Goal: Task Accomplishment & Management: Manage account settings

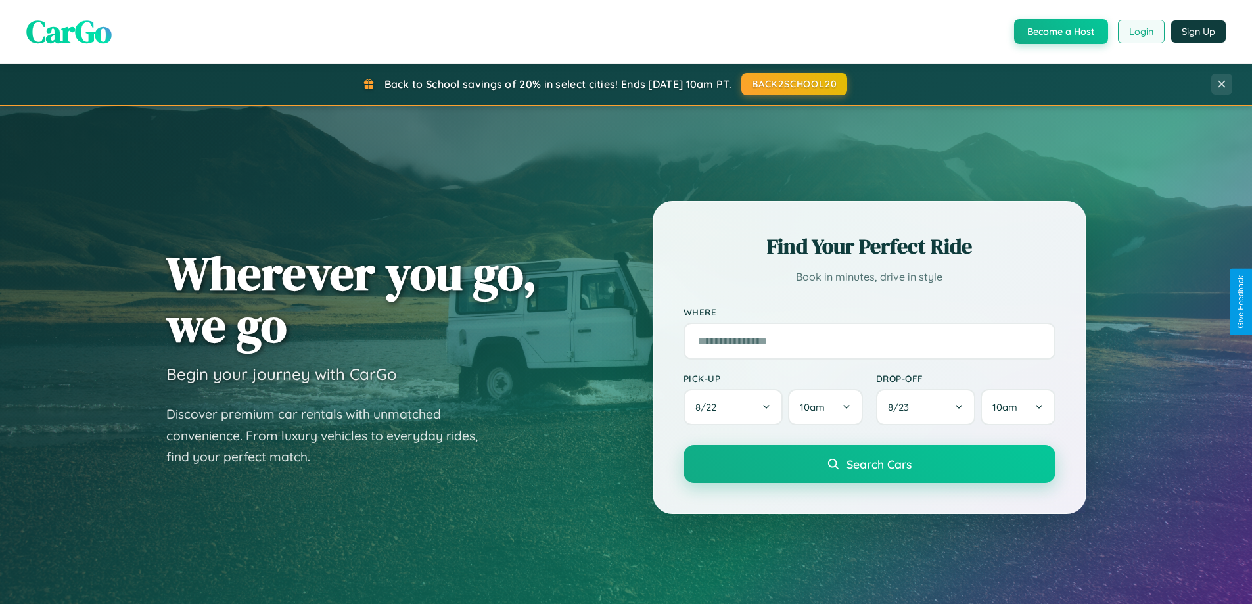
click at [1140, 32] on button "Login" at bounding box center [1141, 32] width 47 height 24
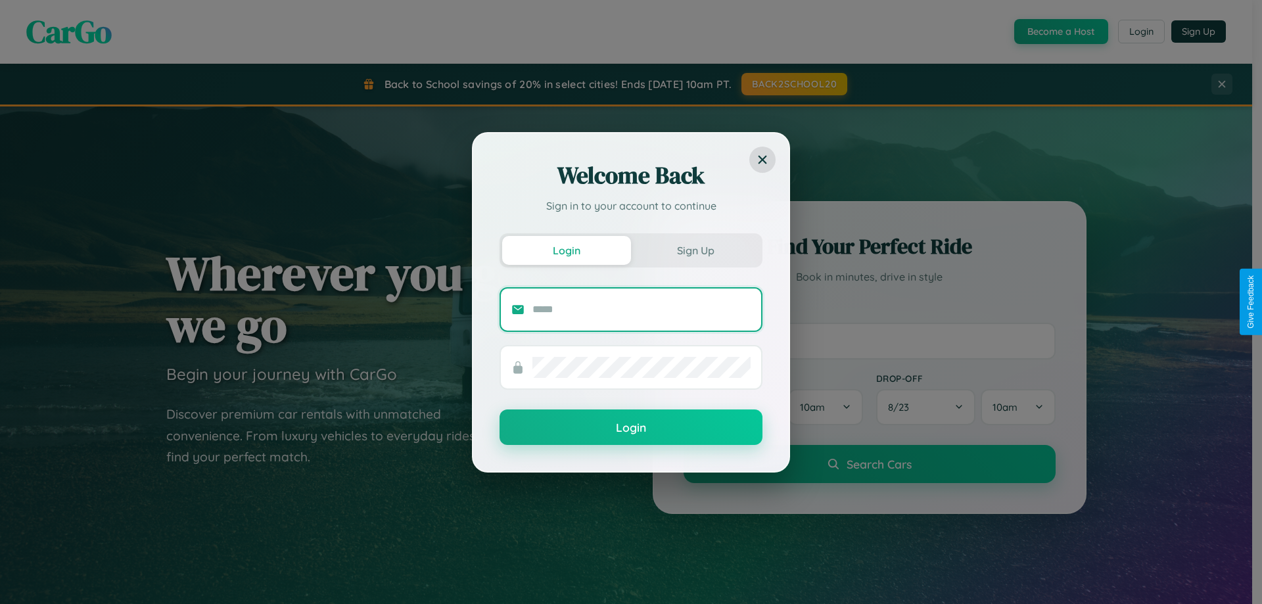
click at [641, 309] on input "text" at bounding box center [641, 309] width 218 height 21
type input "**********"
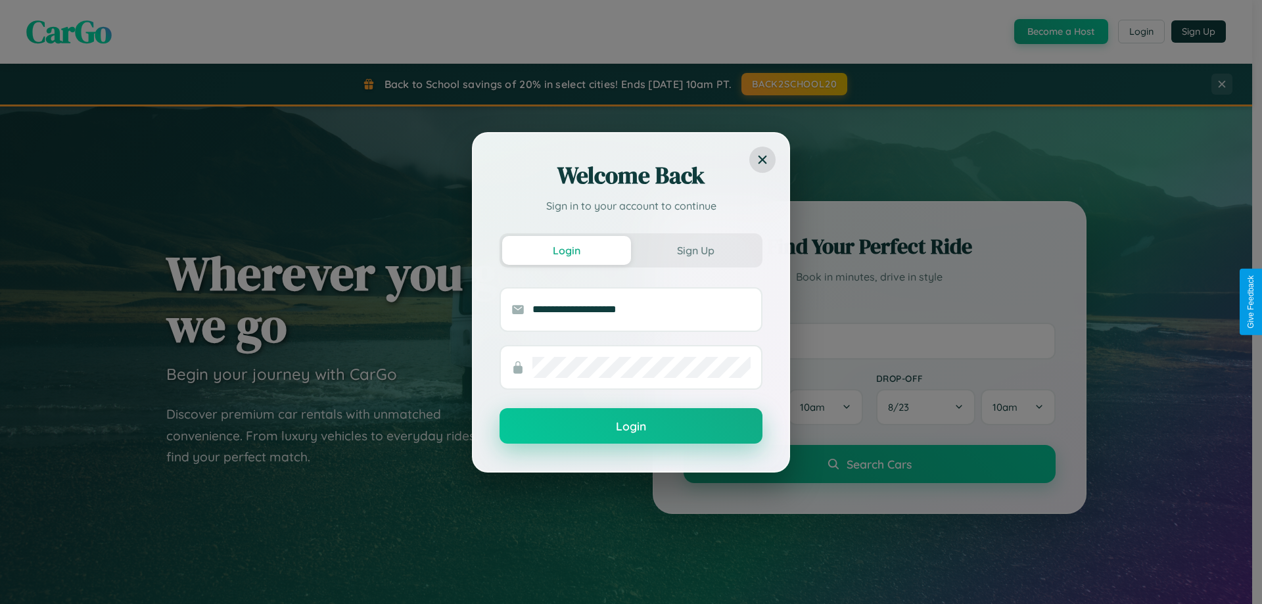
click at [631, 427] on button "Login" at bounding box center [631, 425] width 263 height 35
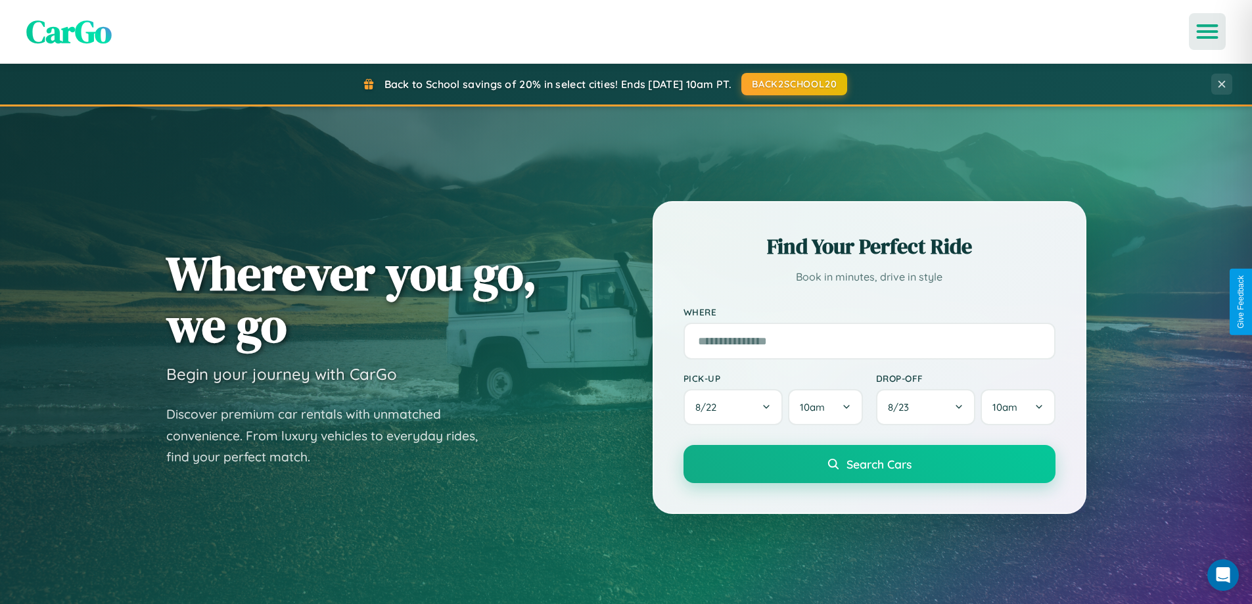
click at [1207, 32] on icon "Open menu" at bounding box center [1207, 32] width 19 height 12
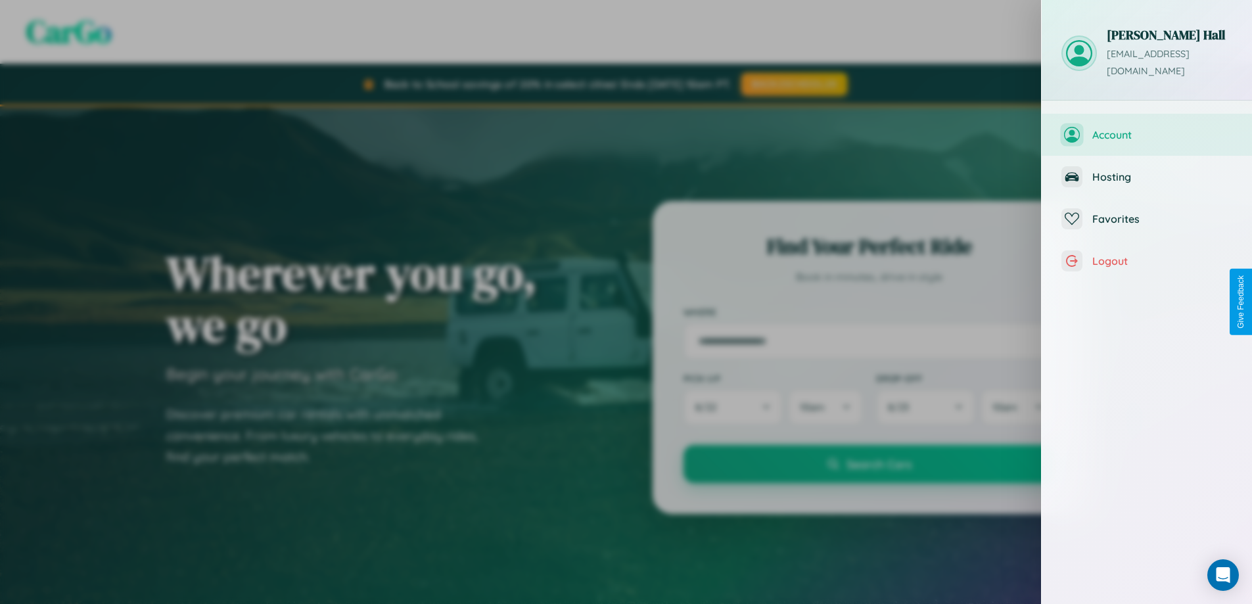
click at [1147, 128] on span "Account" at bounding box center [1162, 134] width 140 height 13
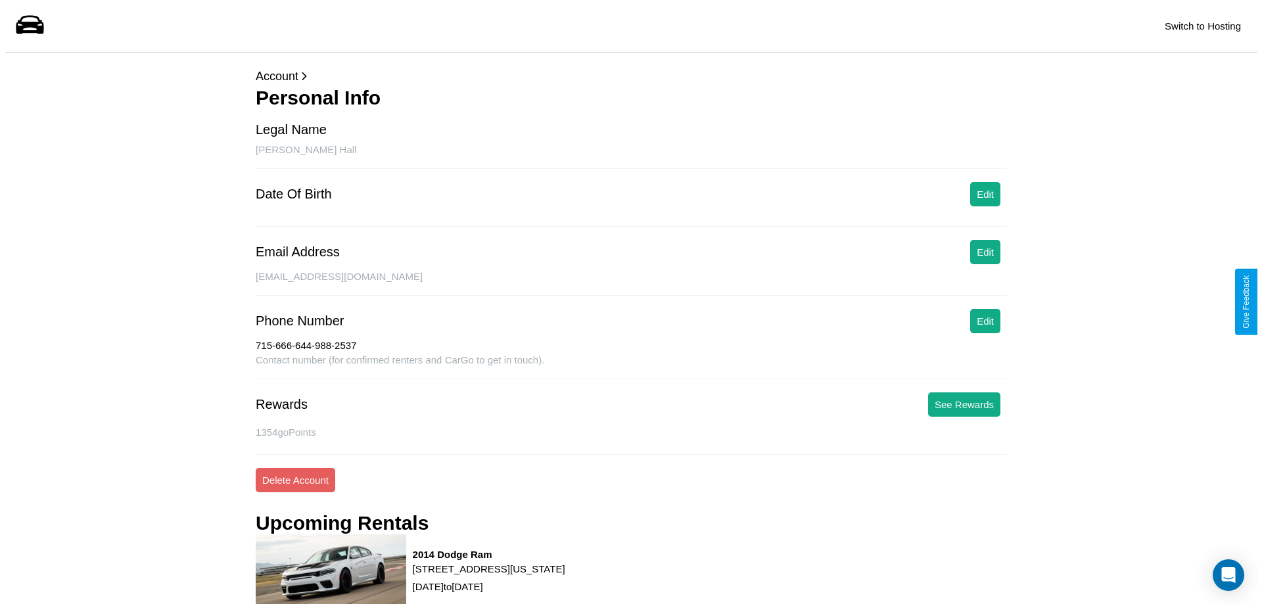
scroll to position [178, 0]
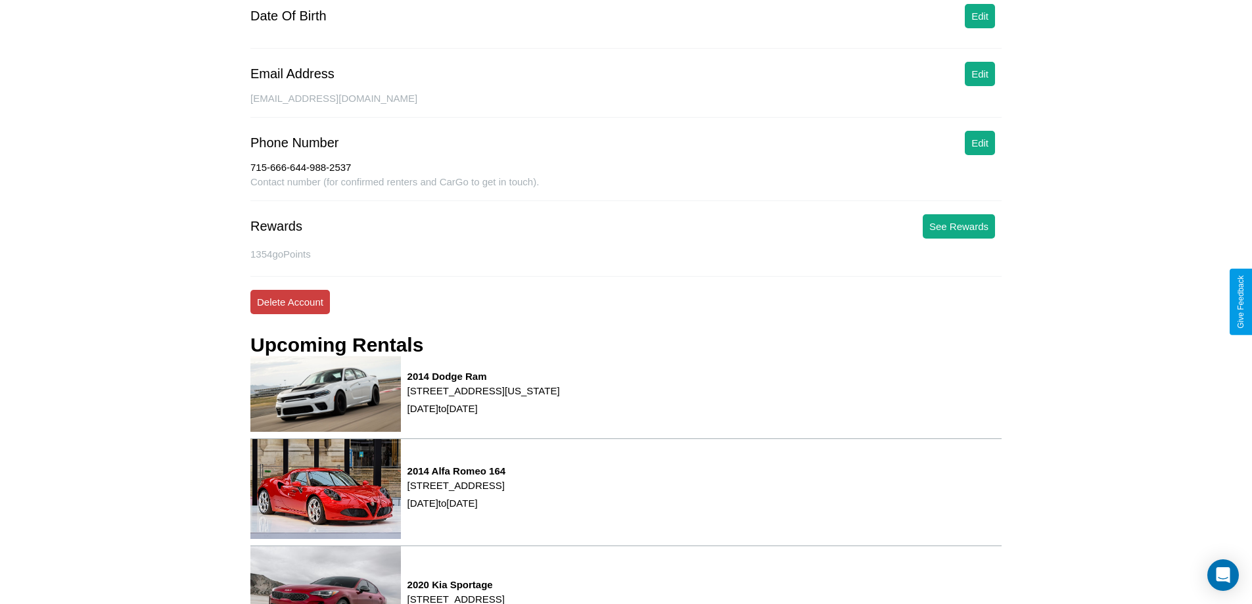
click at [290, 302] on button "Delete Account" at bounding box center [290, 302] width 80 height 24
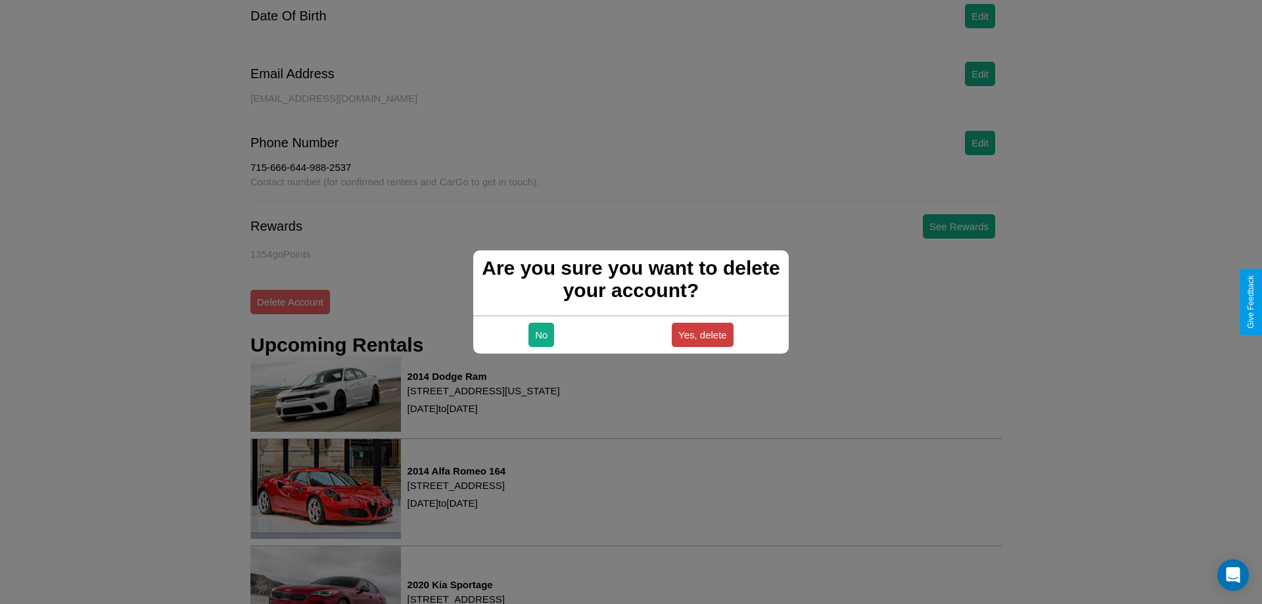
click at [702, 335] on button "Yes, delete" at bounding box center [703, 335] width 62 height 24
